Goal: Check status: Check status

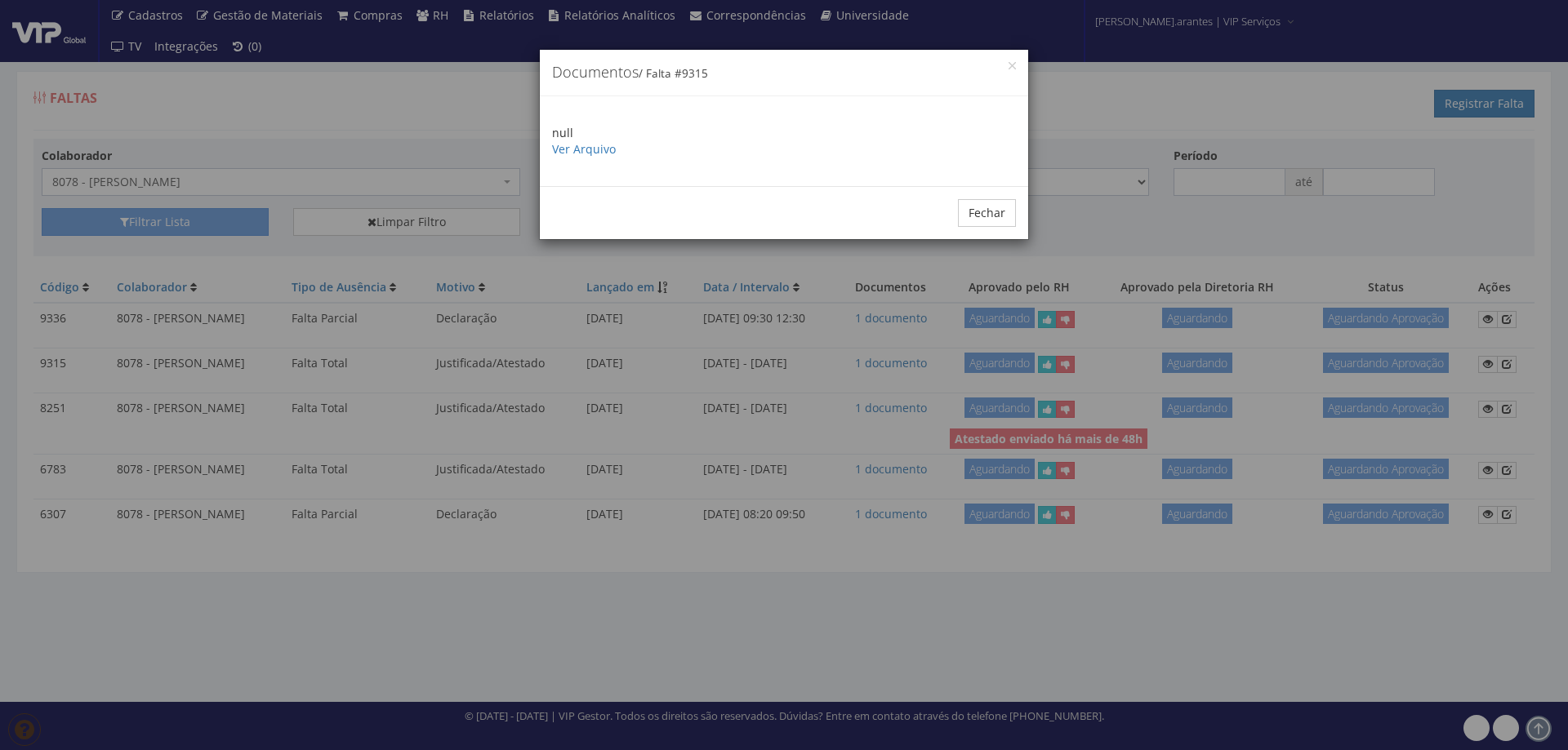
click at [984, 215] on button "Fechar" at bounding box center [986, 213] width 58 height 27
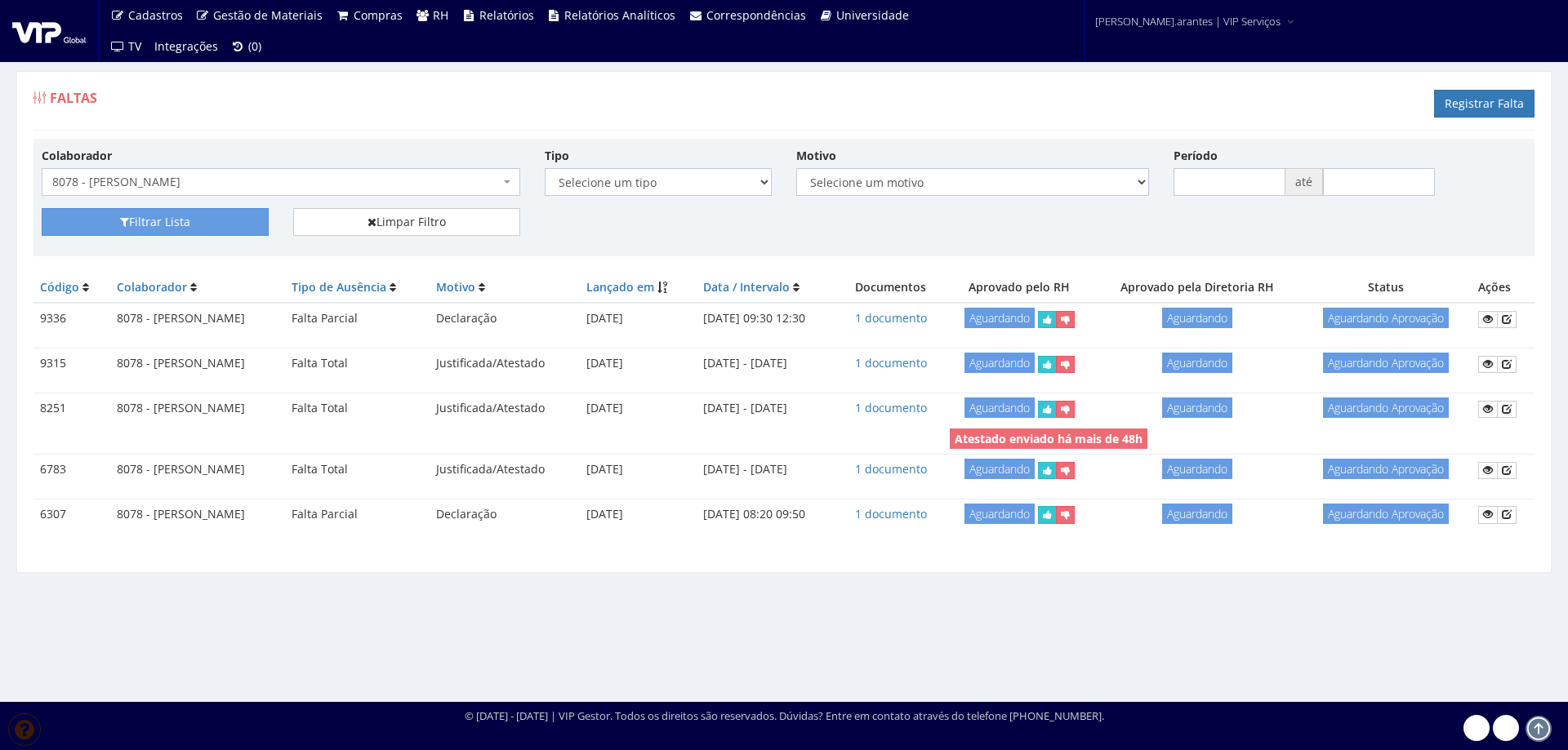
click at [163, 176] on span "8078 - [PERSON_NAME]" at bounding box center [275, 182] width 447 height 16
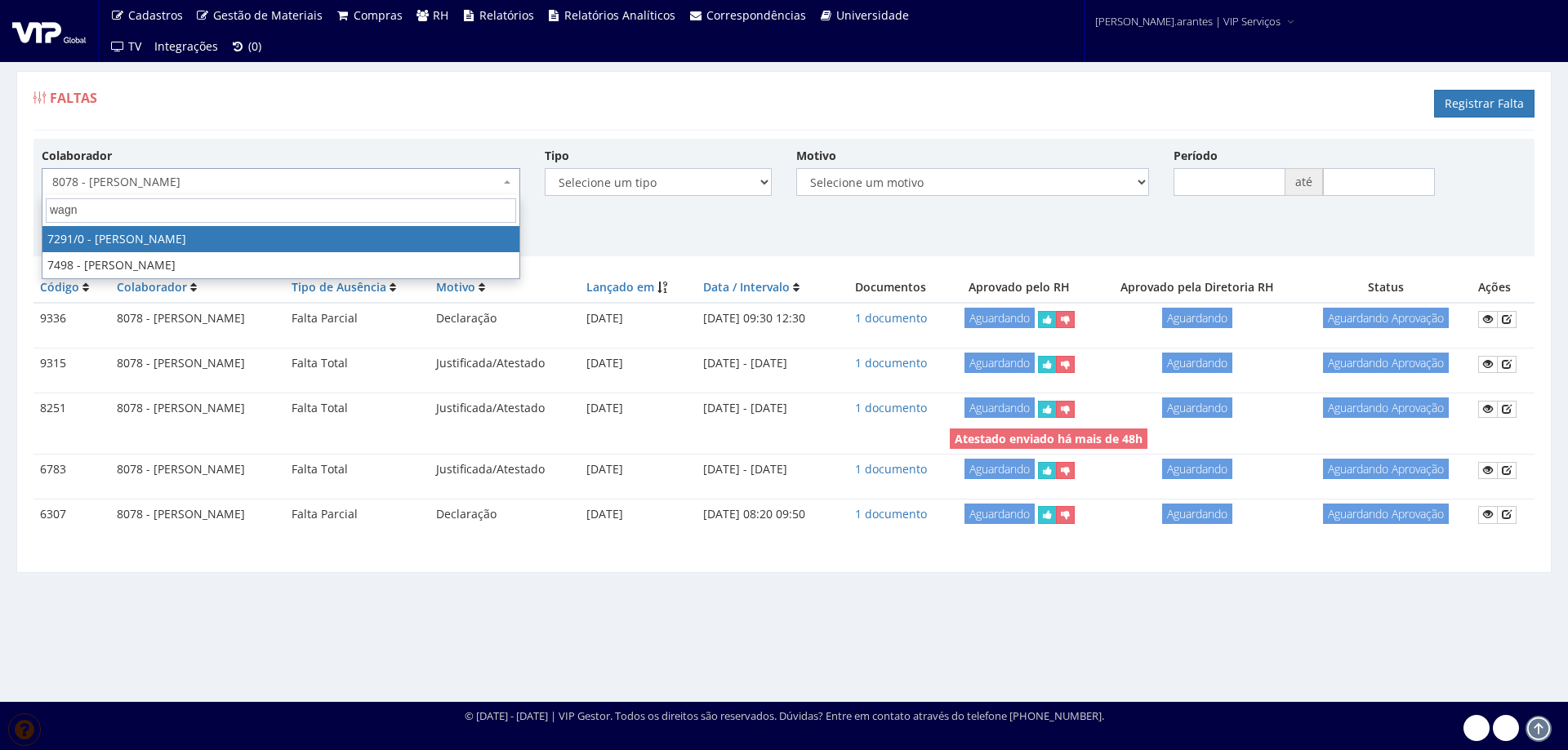
type input "wagne"
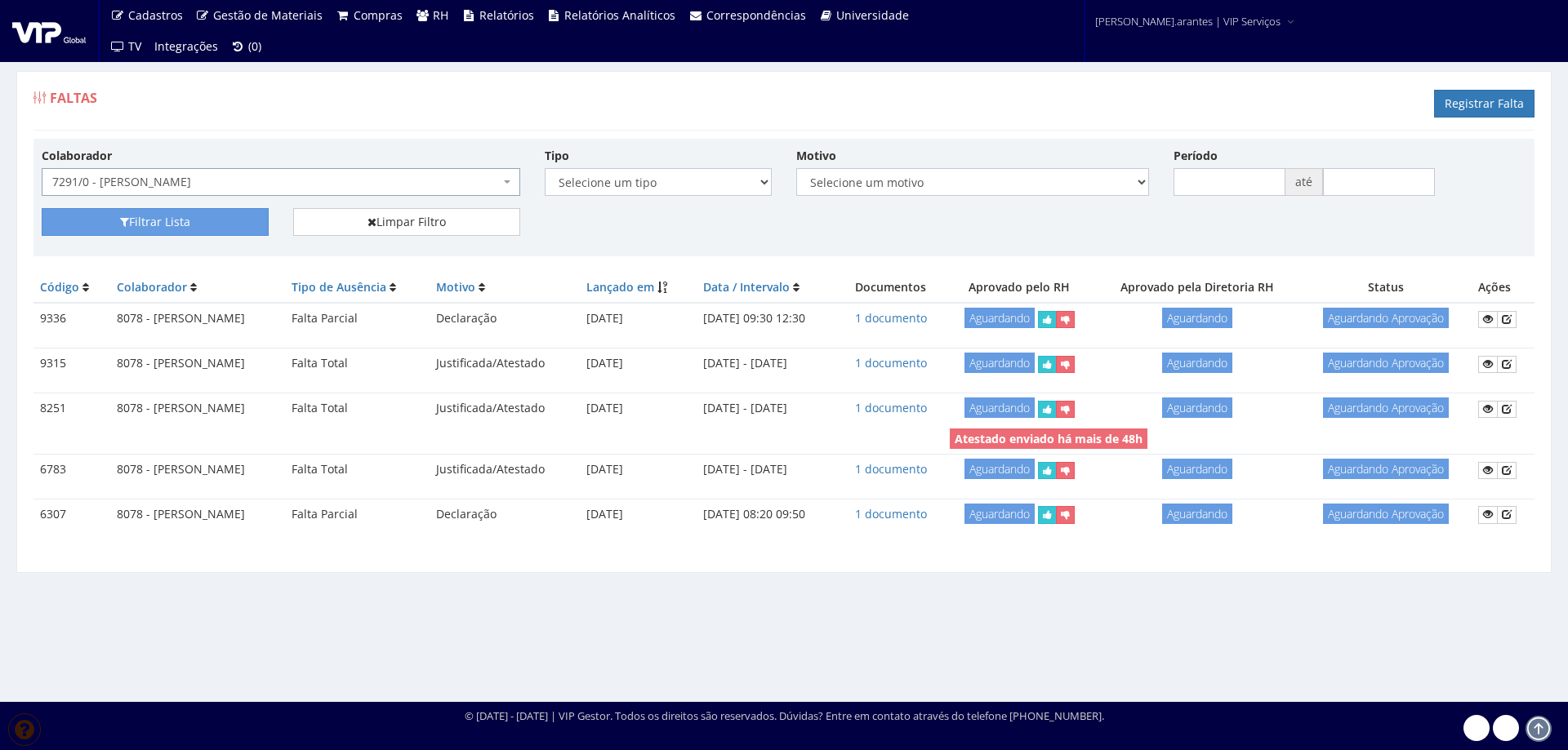
select select "808"
click at [171, 224] on button "Filtrar Lista" at bounding box center [155, 221] width 227 height 27
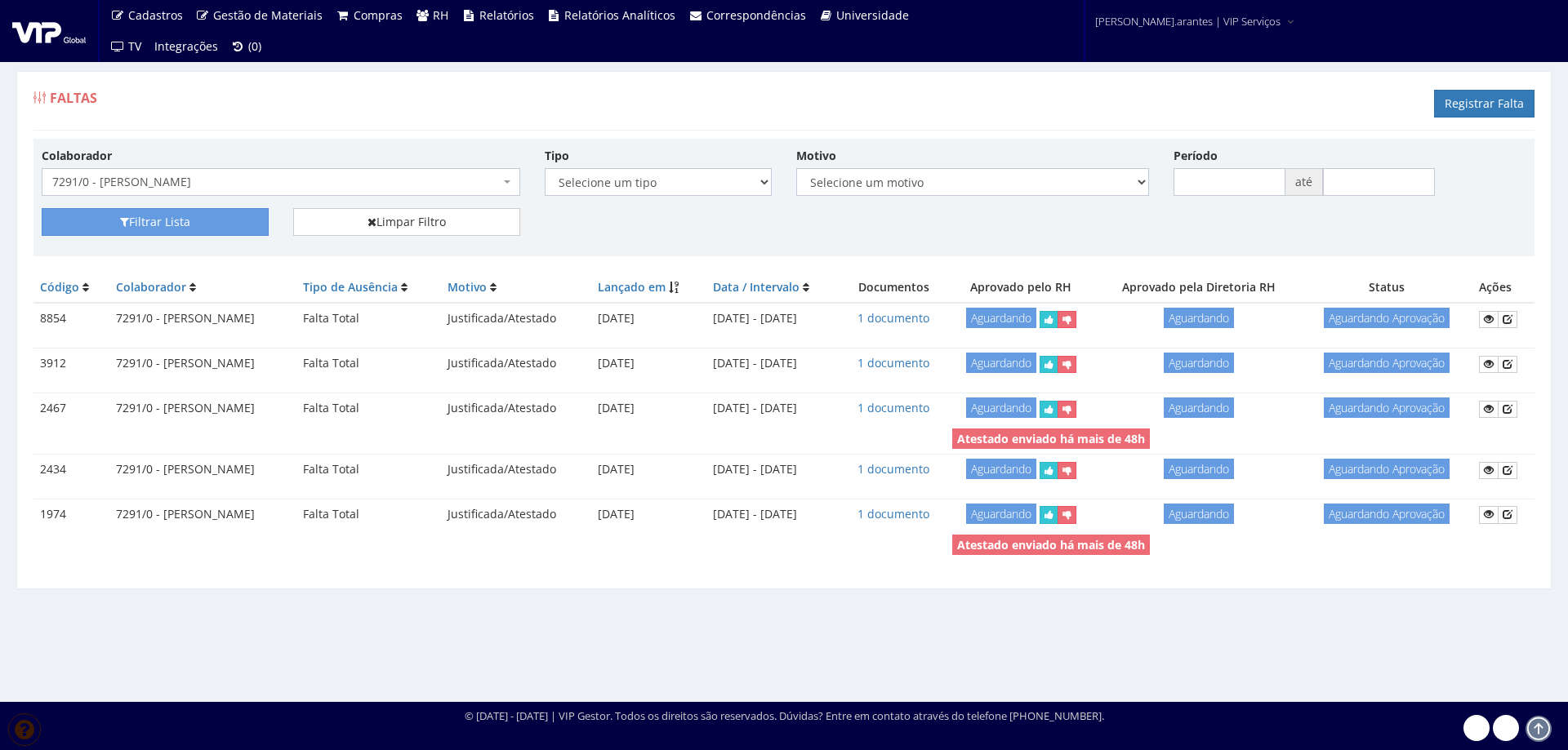
click at [344, 185] on span "7291/0 - [PERSON_NAME]" at bounding box center [275, 182] width 447 height 16
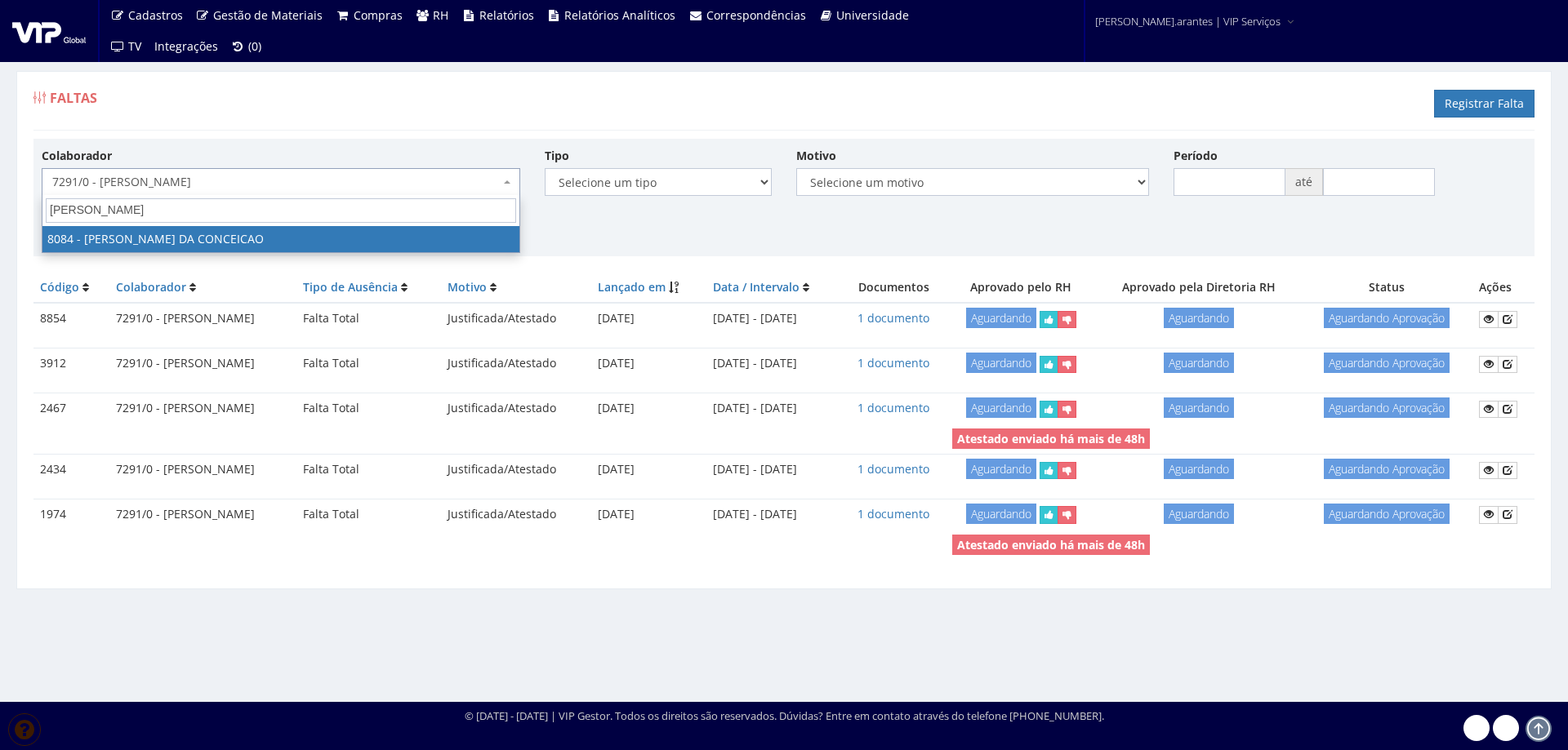
type input "andre fa"
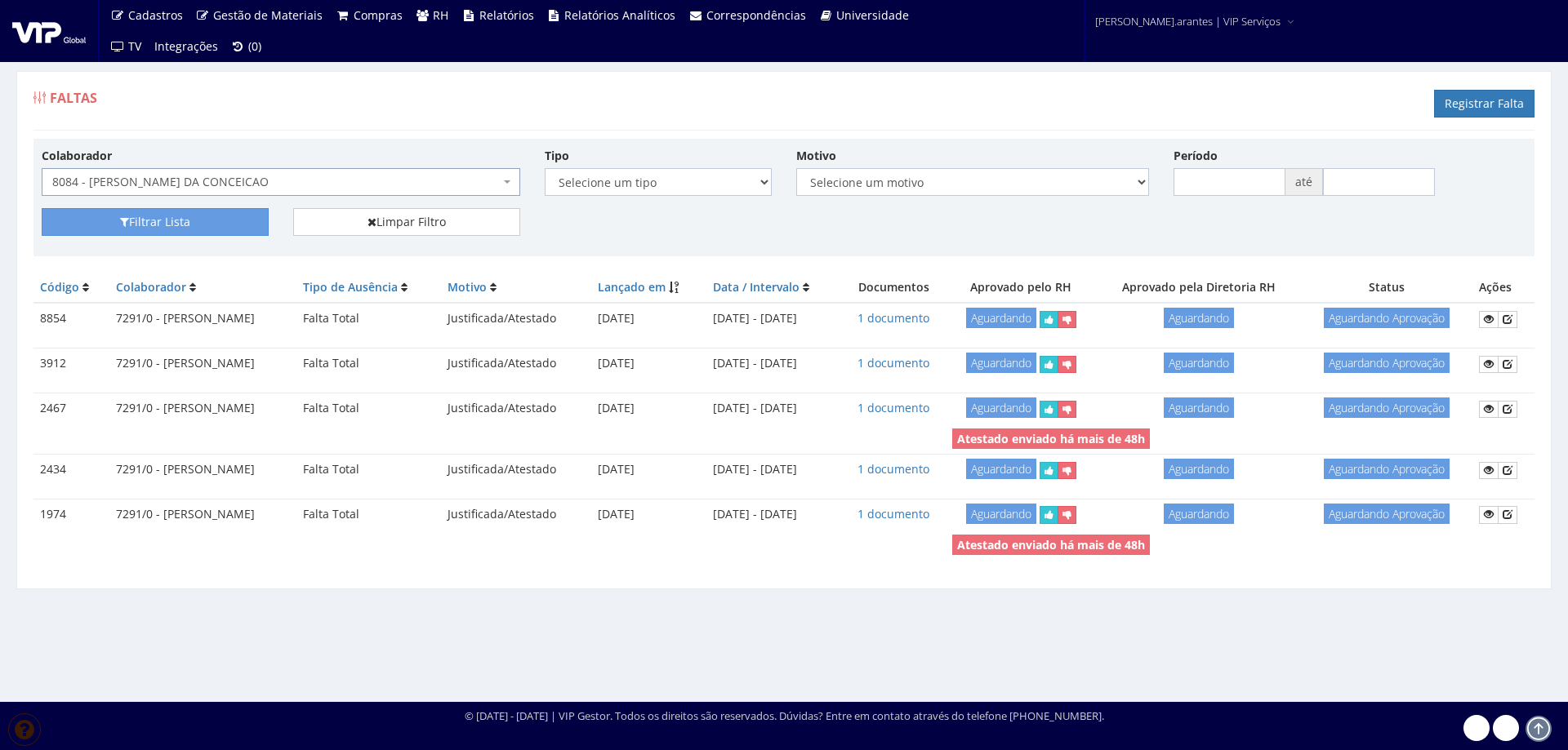
select select "3573"
click at [183, 220] on button "Filtrar Lista" at bounding box center [155, 221] width 227 height 27
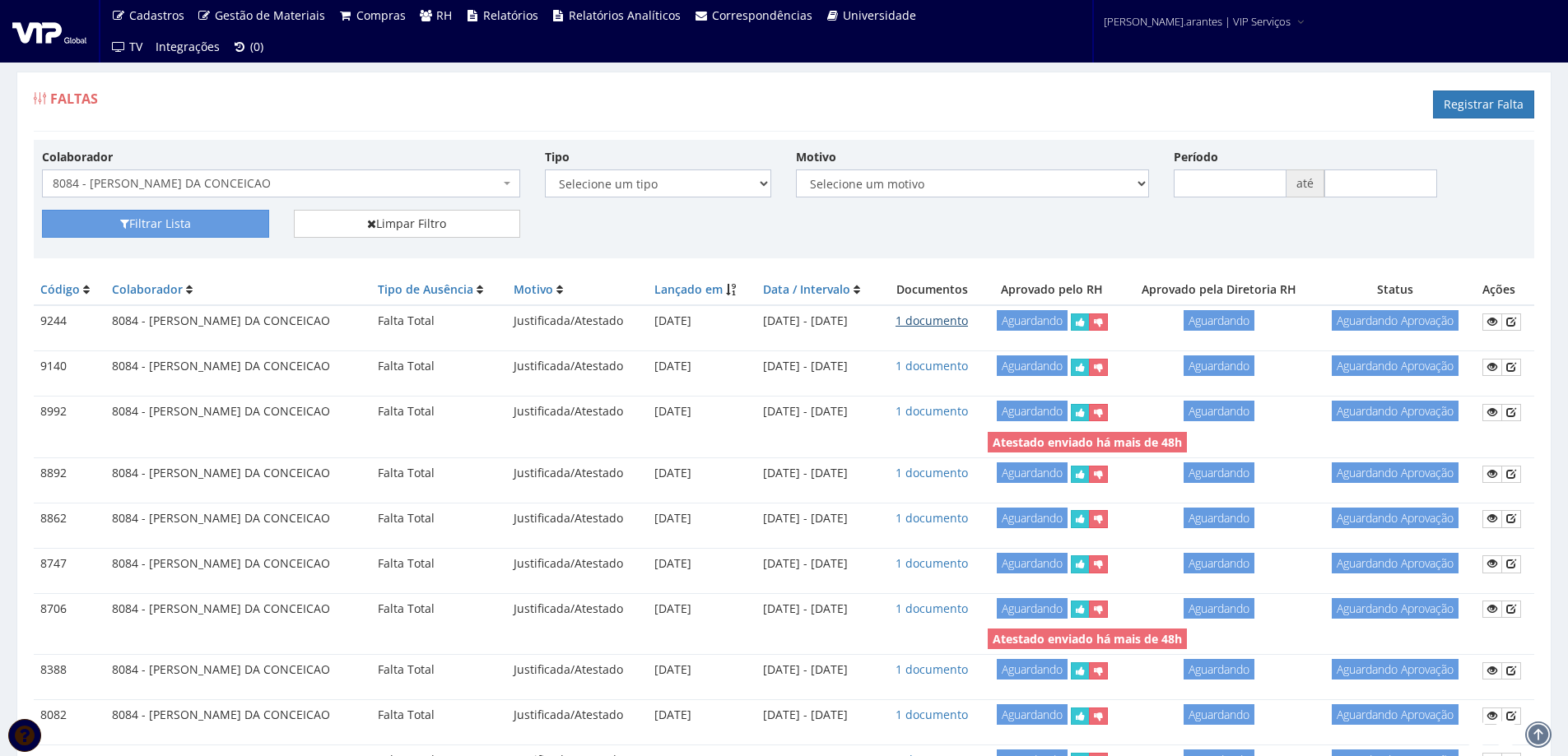
click at [936, 322] on link "1 documento" at bounding box center [931, 320] width 72 height 15
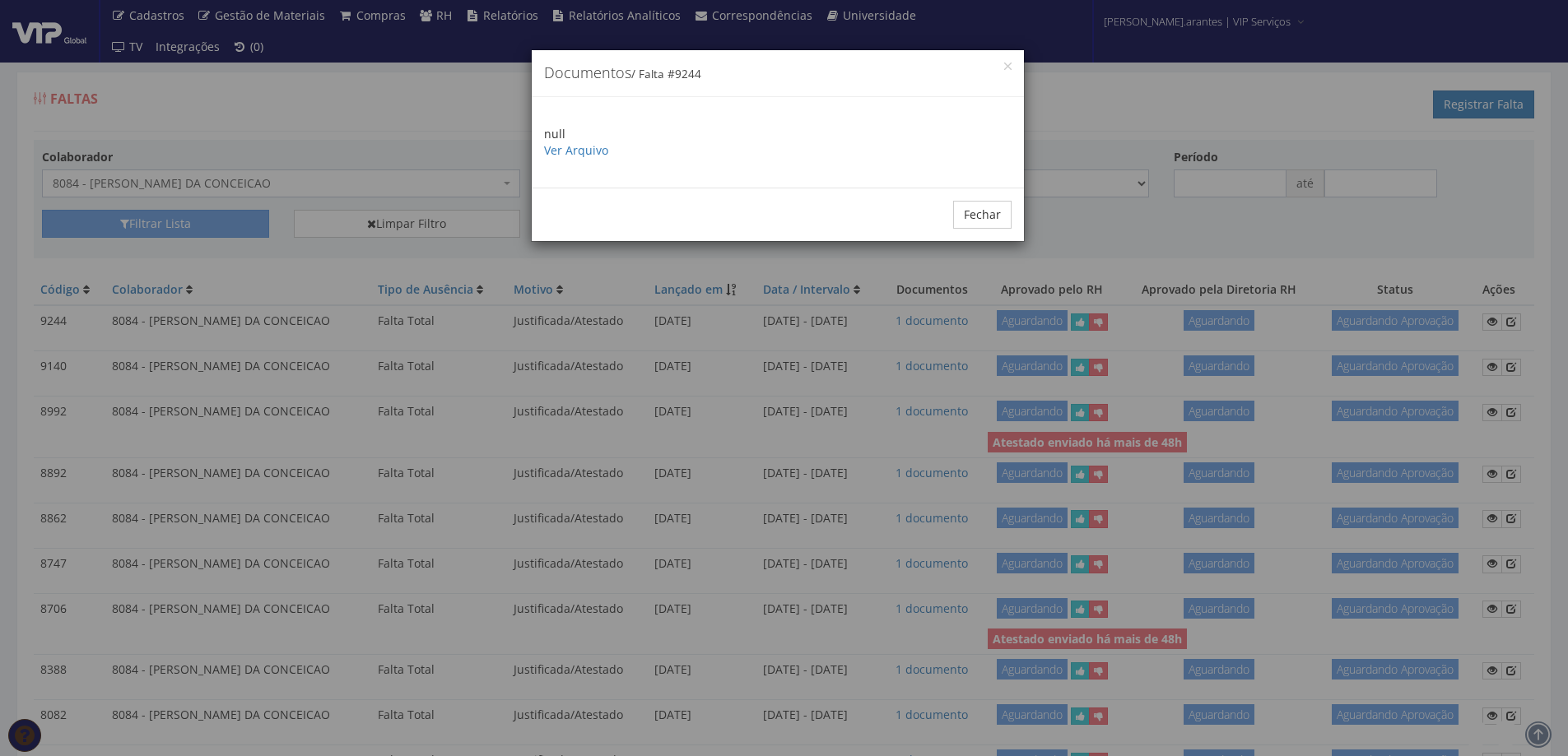
click at [548, 158] on p "null Ver Arquivo" at bounding box center [778, 142] width 467 height 33
click at [550, 154] on link "Ver Arquivo" at bounding box center [576, 150] width 64 height 15
click at [975, 212] on button "Fechar" at bounding box center [982, 215] width 58 height 28
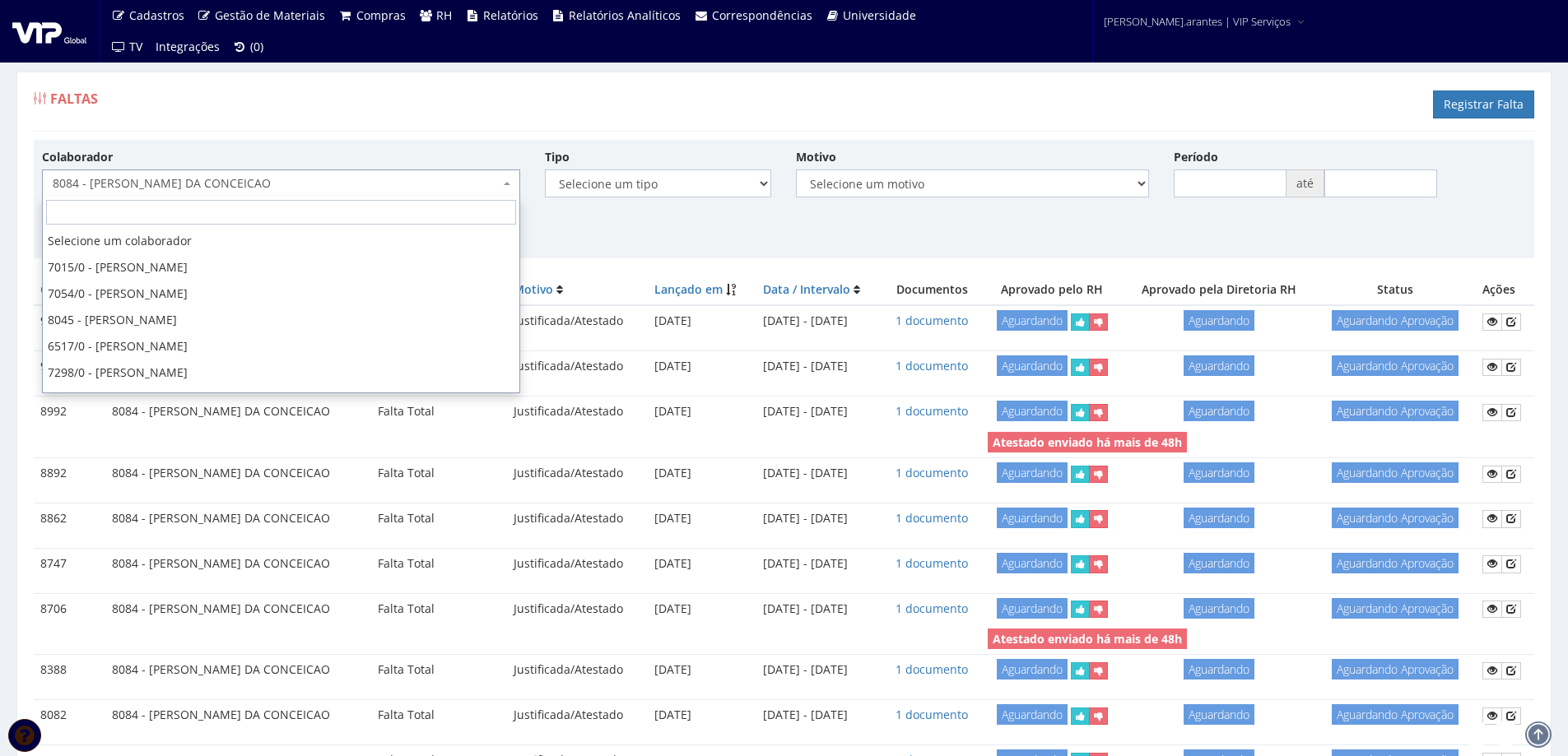
click at [251, 177] on span "8084 - [PERSON_NAME] DA CONCEICAO" at bounding box center [275, 183] width 447 height 16
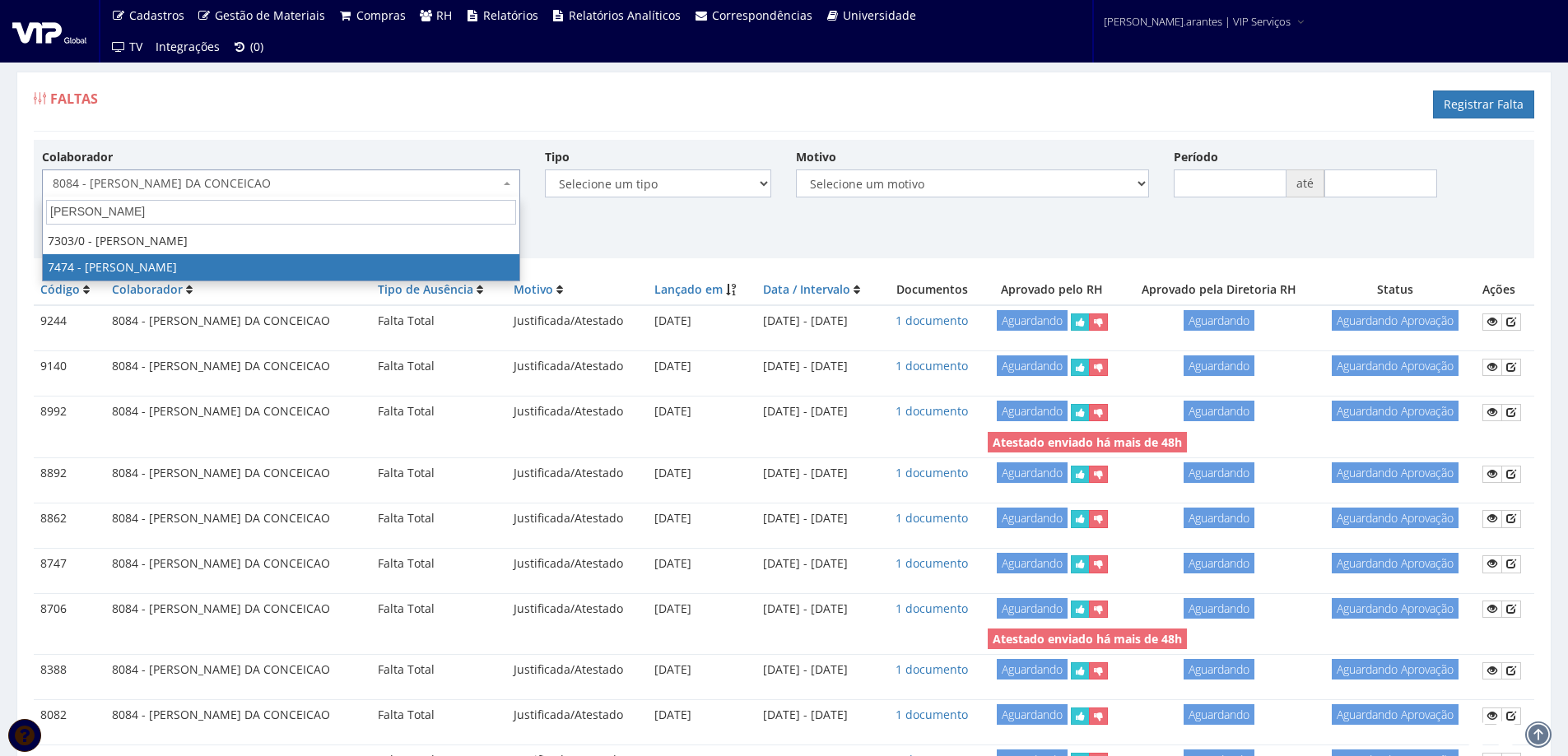
type input "bruno f"
select select "1379"
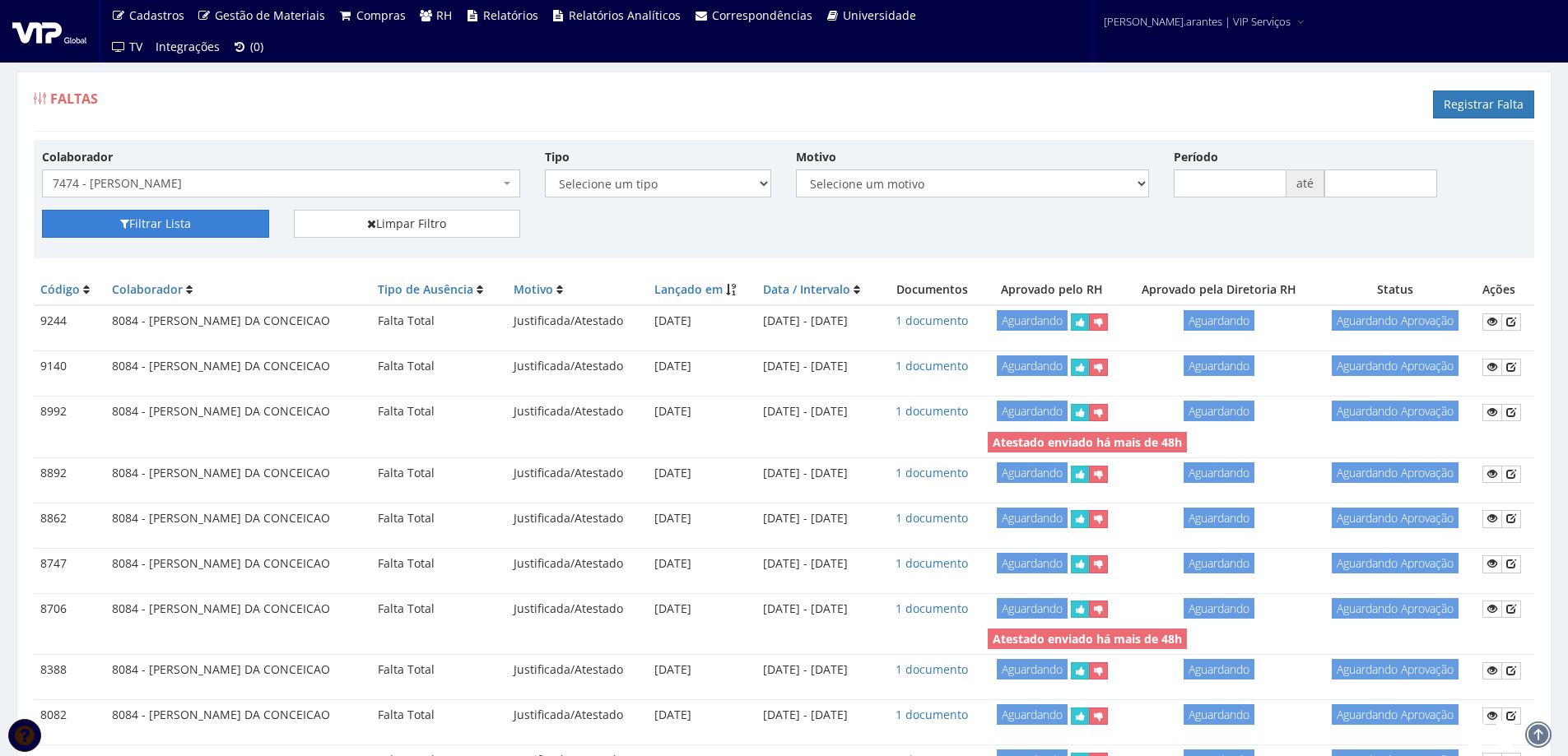
click at [195, 234] on button "Filtrar Lista" at bounding box center [155, 223] width 227 height 28
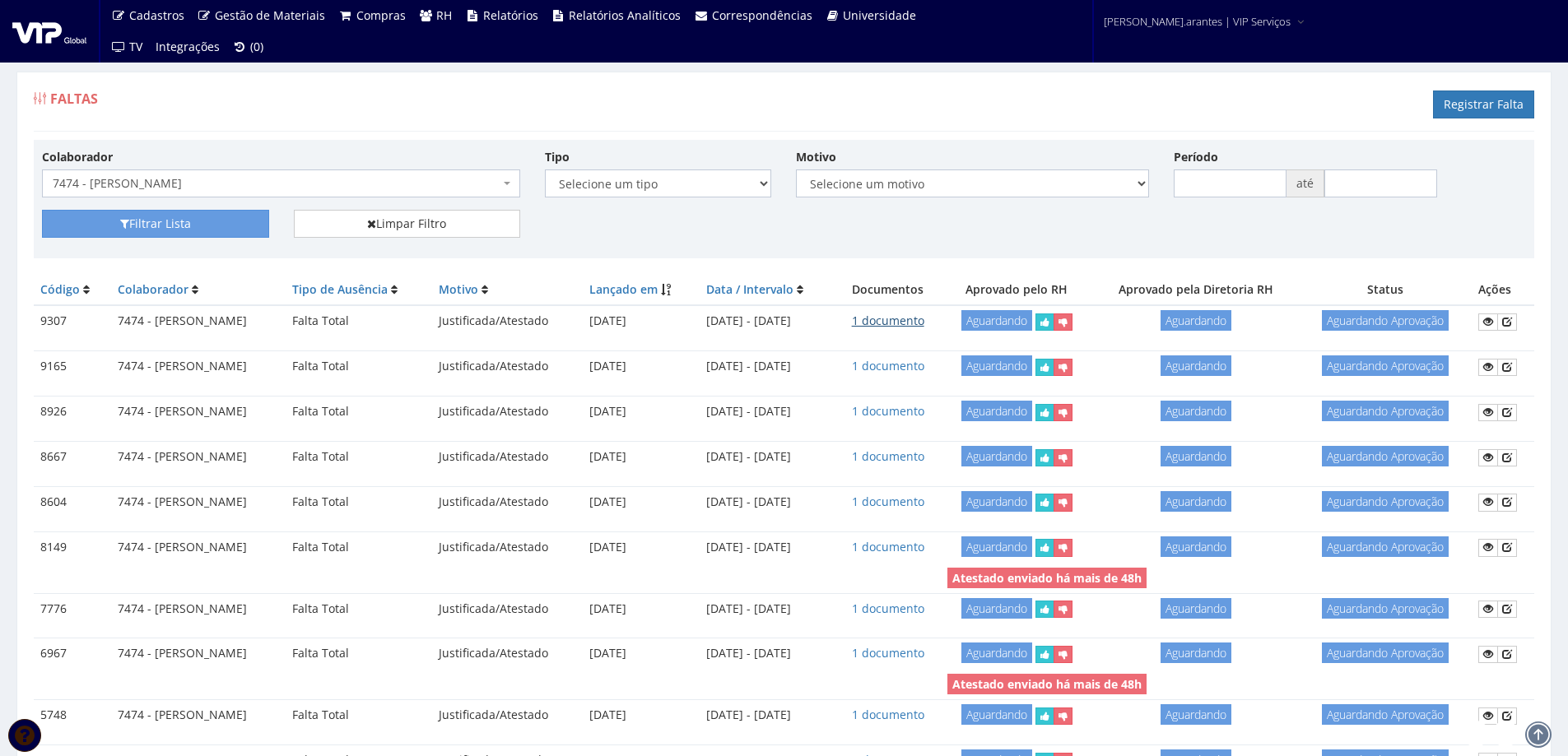
click at [924, 318] on link "1 documento" at bounding box center [888, 320] width 72 height 15
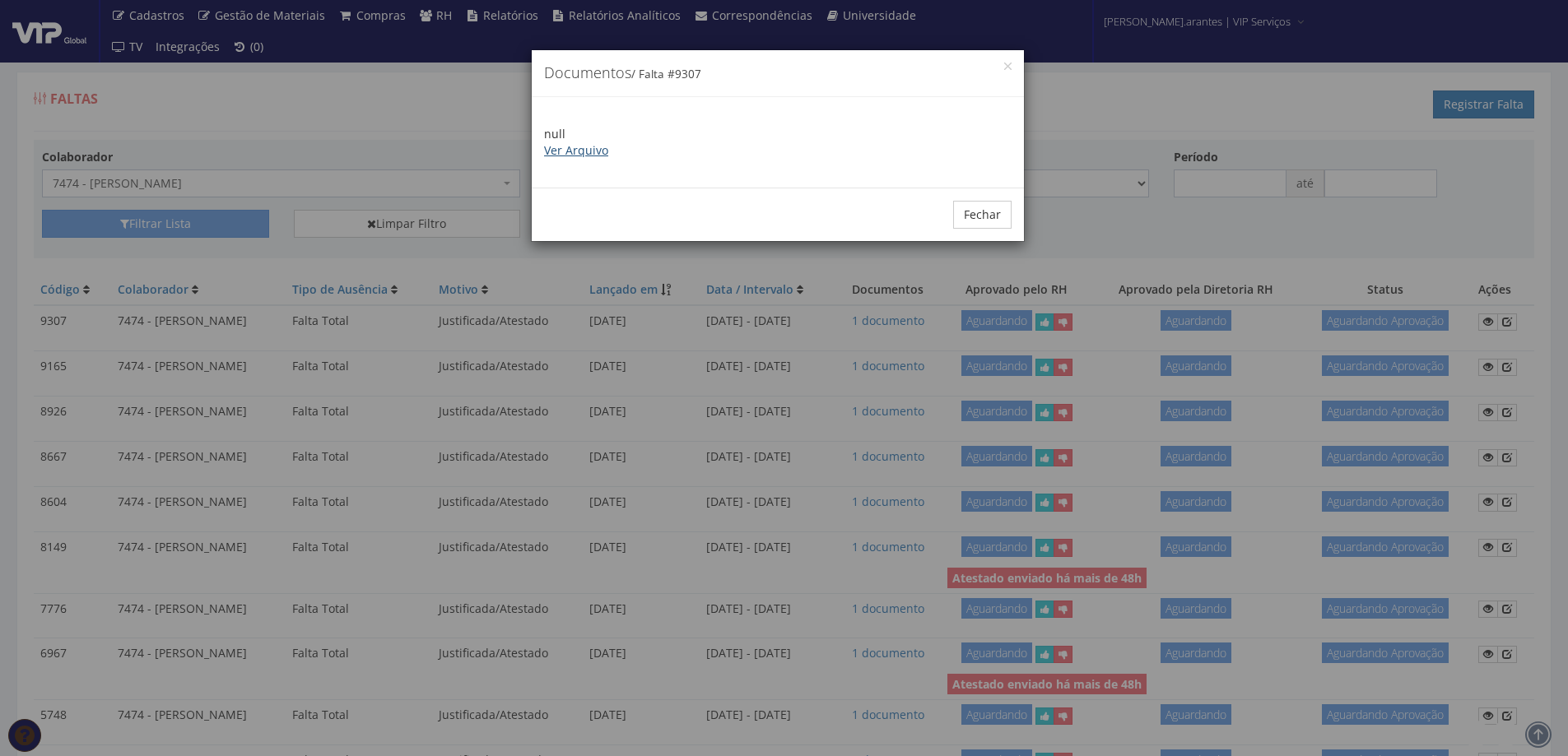
click at [577, 150] on link "Ver Arquivo" at bounding box center [576, 150] width 64 height 15
click at [990, 221] on button "Fechar" at bounding box center [982, 215] width 58 height 28
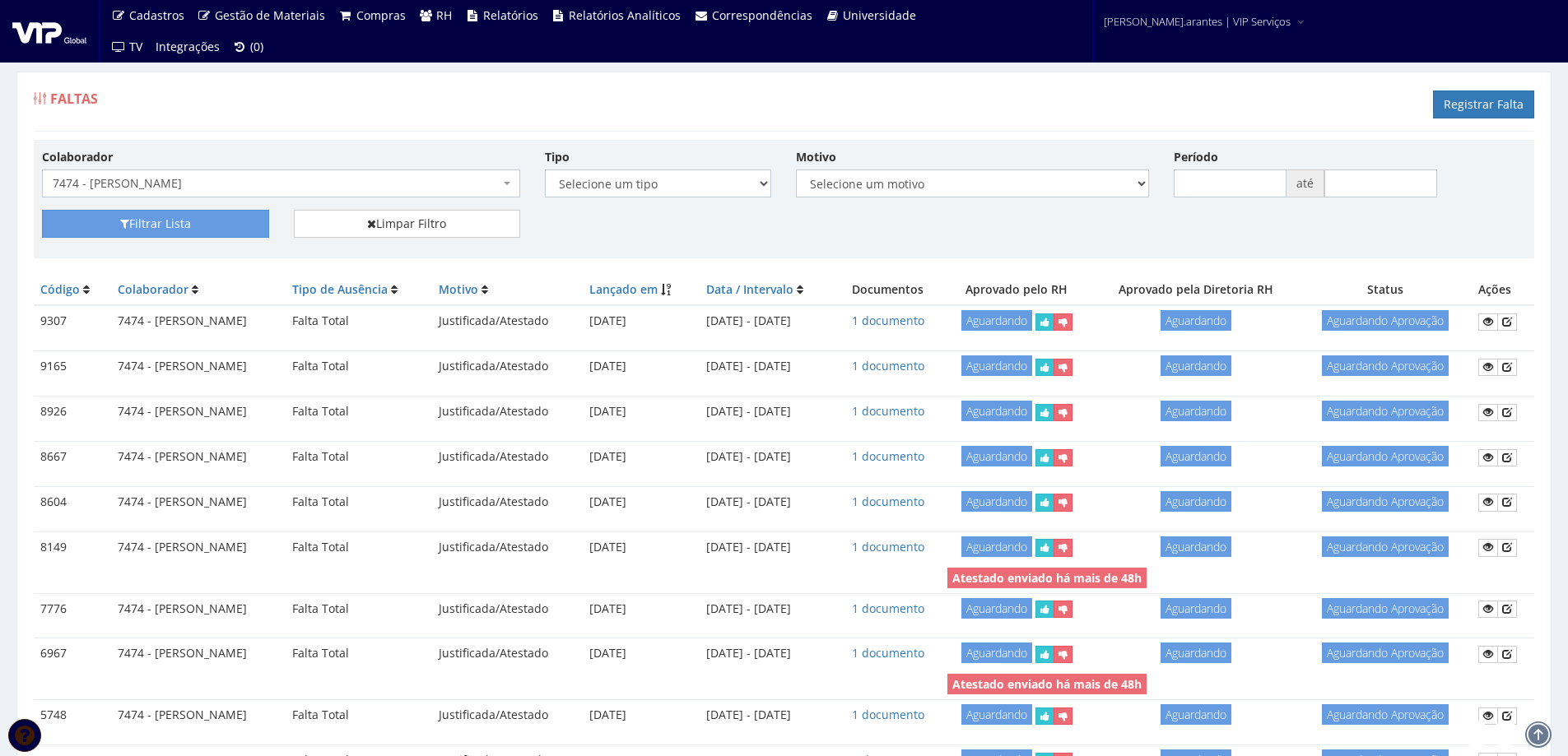
click at [291, 181] on span "7474 - [PERSON_NAME]" at bounding box center [275, 183] width 447 height 16
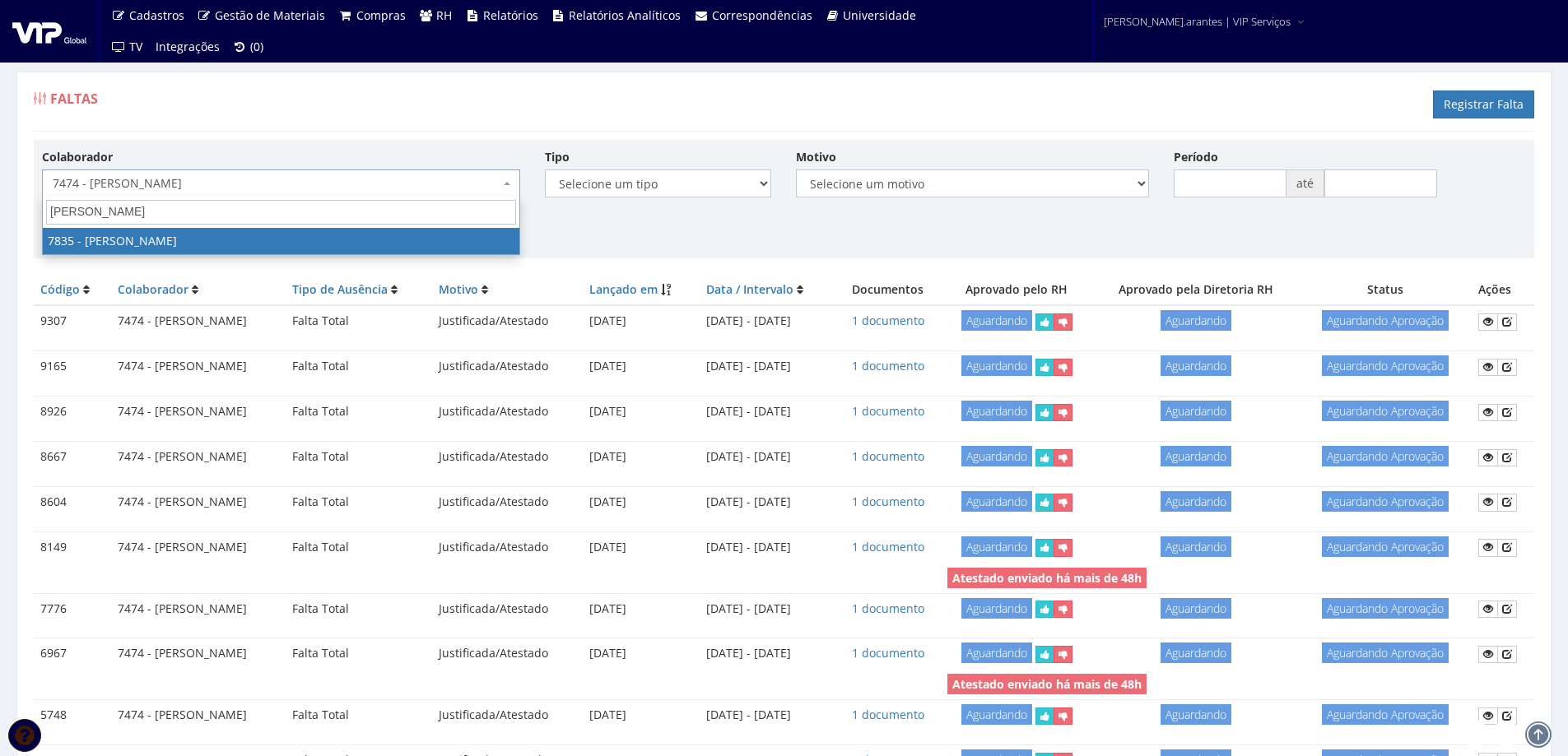
type input "flavio da"
select select "2665"
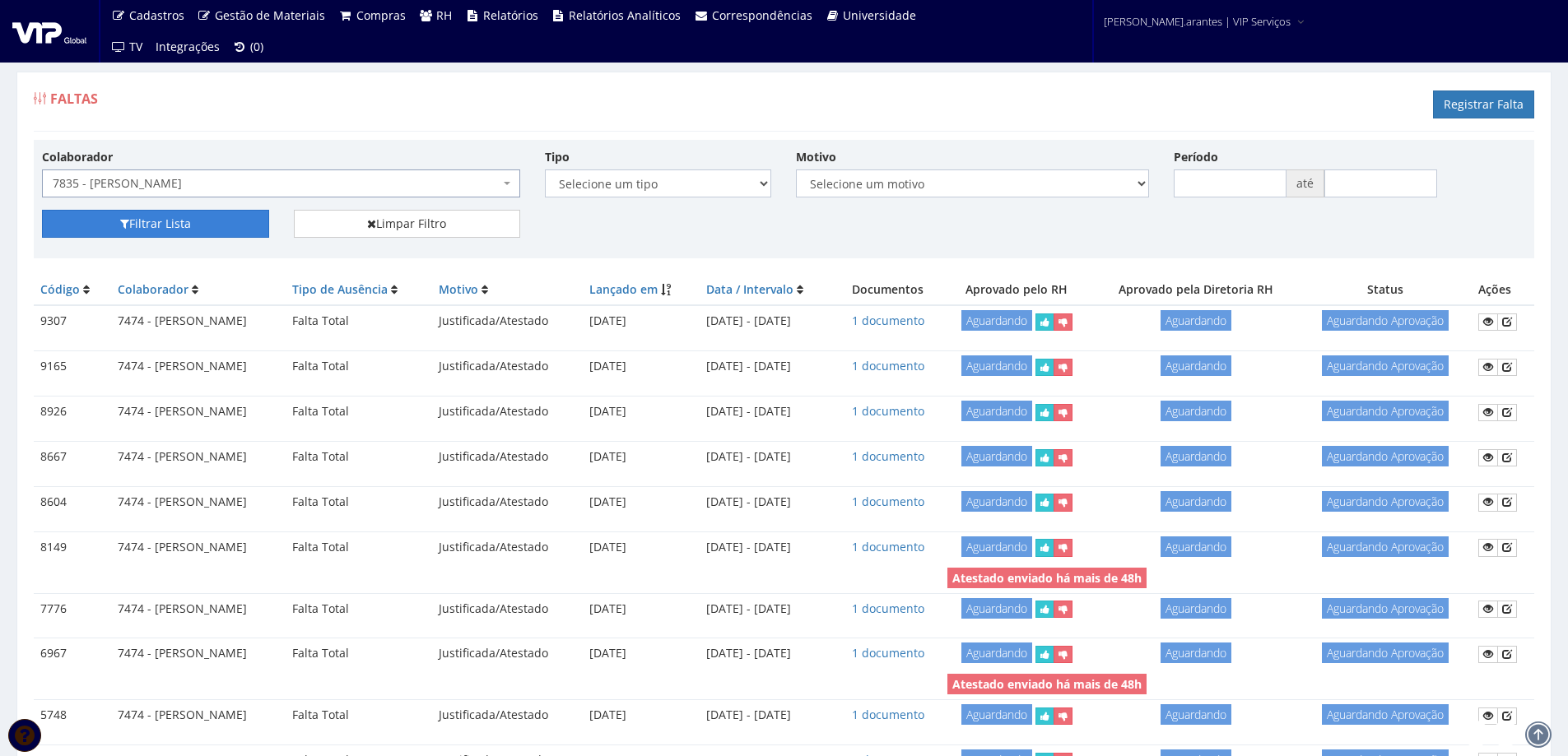
click at [182, 228] on button "Filtrar Lista" at bounding box center [155, 223] width 227 height 28
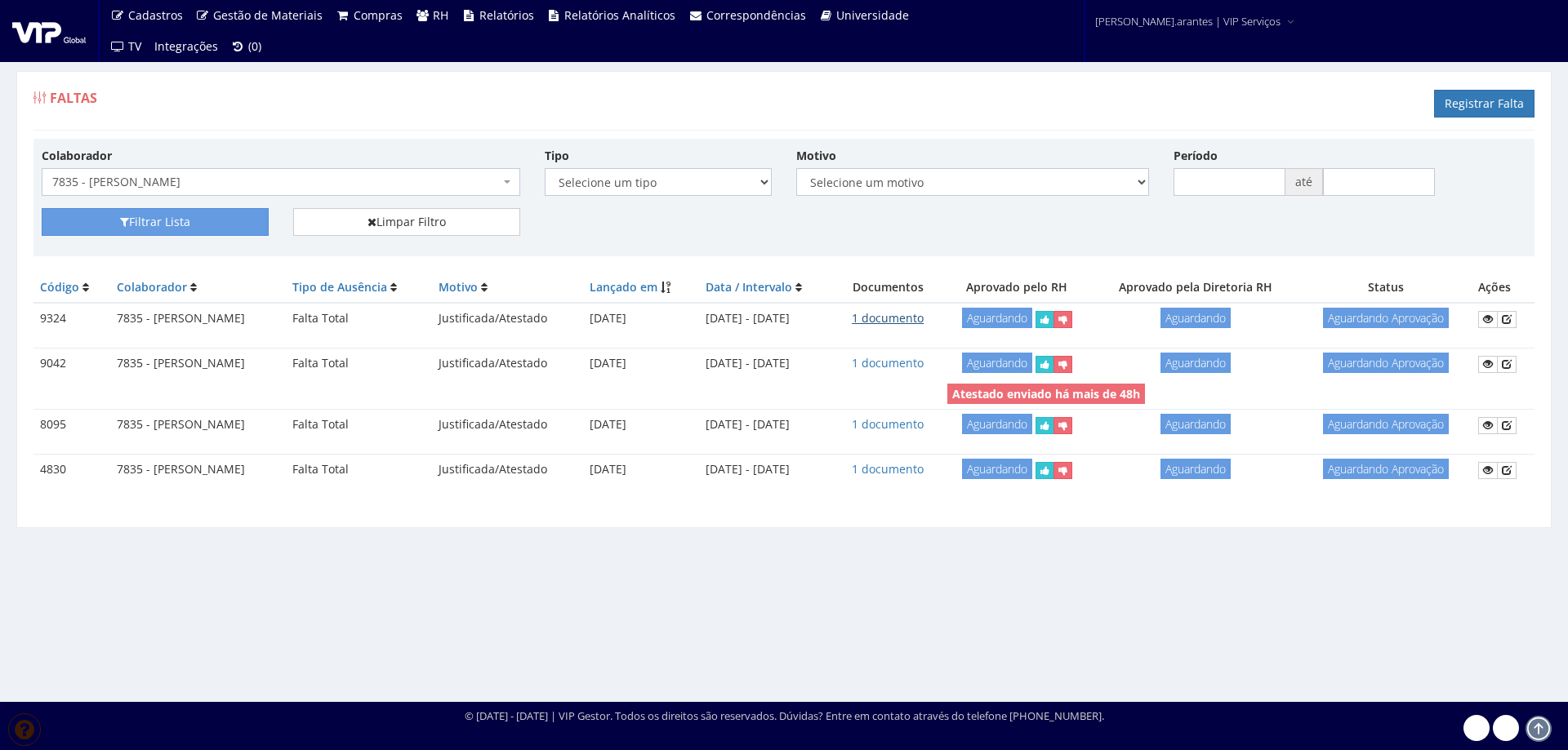
click at [910, 319] on link "1 documento" at bounding box center [887, 318] width 72 height 15
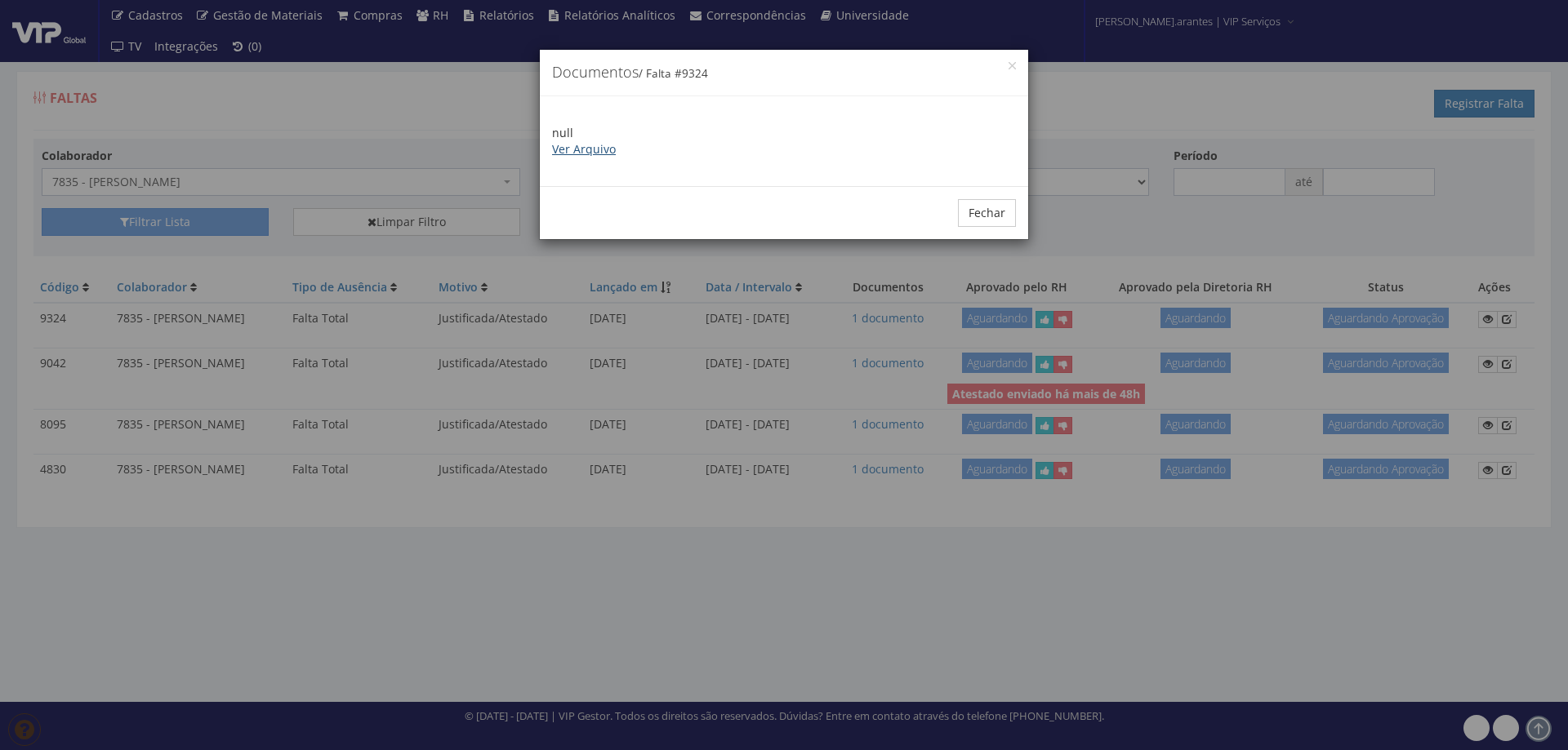
click at [578, 148] on link "Ver Arquivo" at bounding box center [584, 148] width 63 height 15
